Goal: Navigation & Orientation: Go to known website

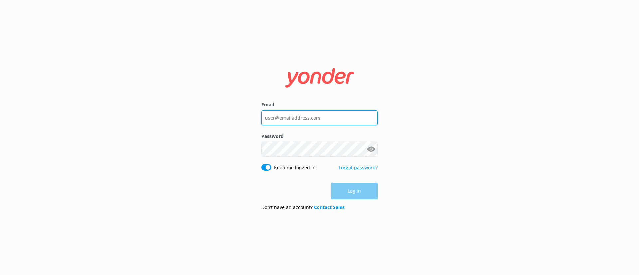
type input "reservations5@therarotongan.com"
drag, startPoint x: 364, startPoint y: 192, endPoint x: 346, endPoint y: 179, distance: 22.4
click at [363, 192] on div "Log in" at bounding box center [319, 191] width 117 height 17
